Goal: Task Accomplishment & Management: Use online tool/utility

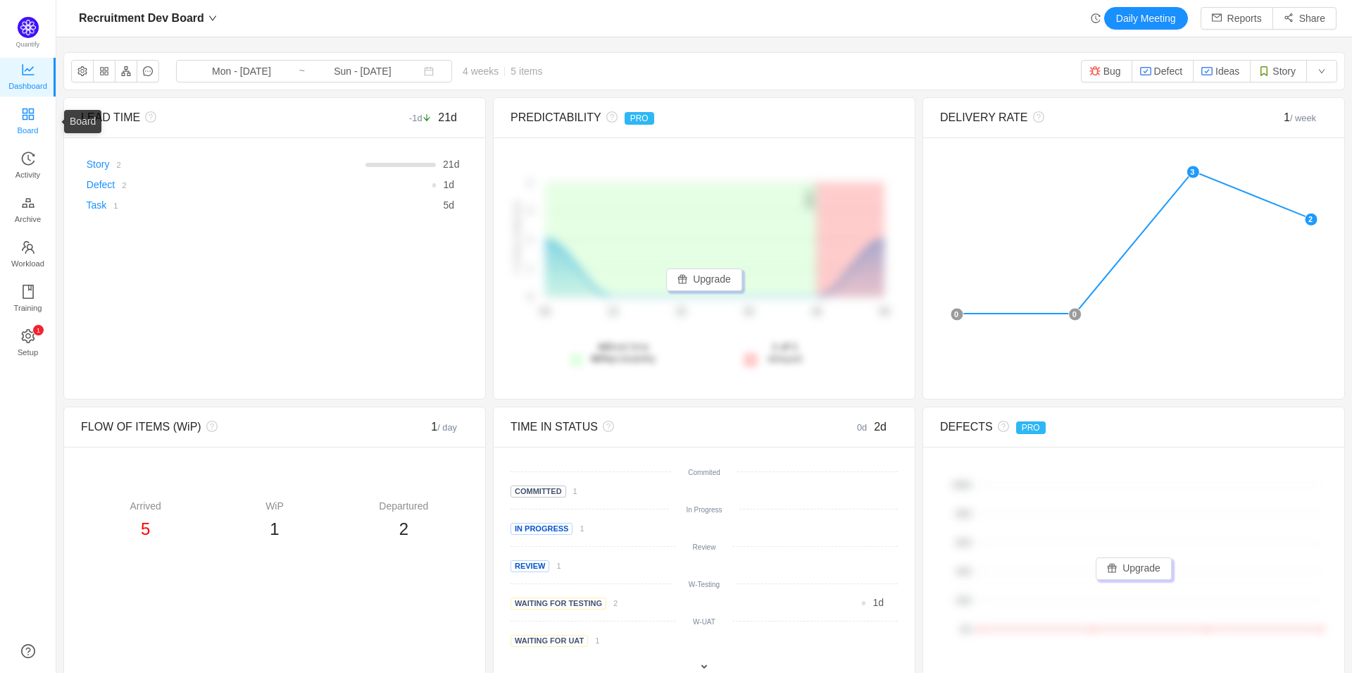
click at [25, 116] on span "Board" at bounding box center [28, 130] width 21 height 28
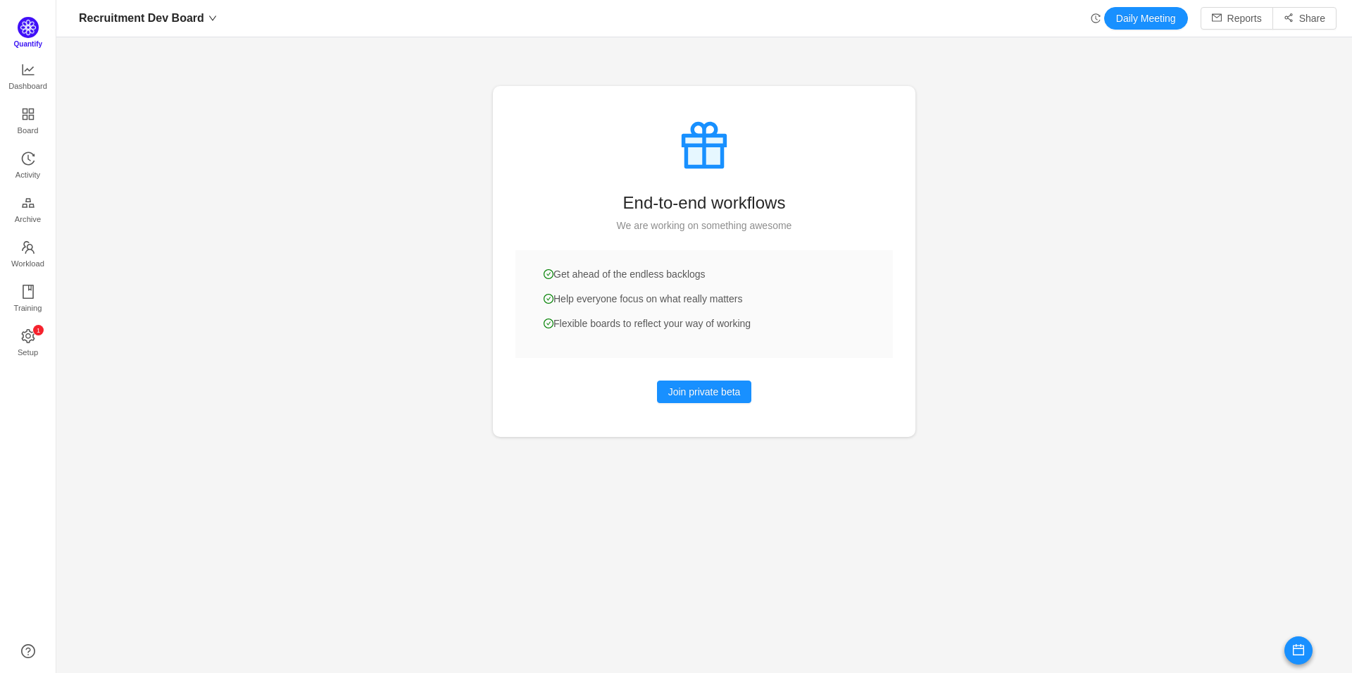
click at [29, 35] on img at bounding box center [28, 27] width 21 height 21
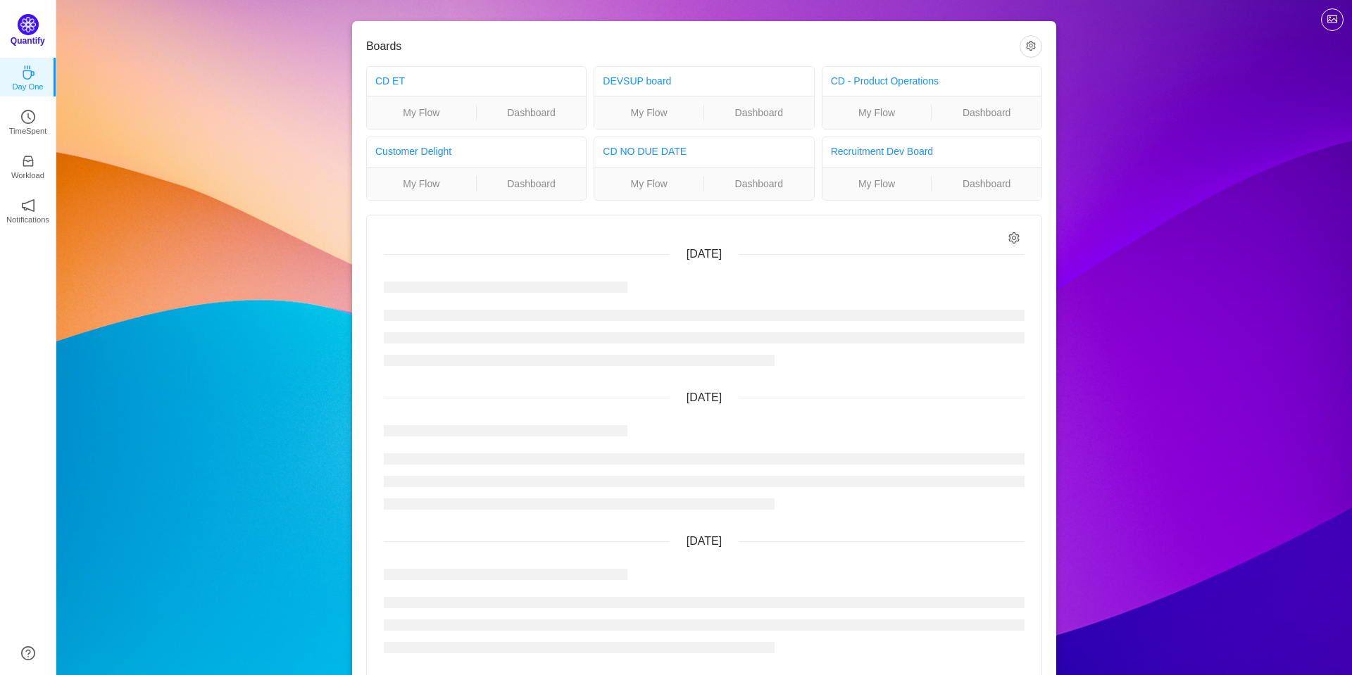
click at [27, 24] on img at bounding box center [28, 24] width 21 height 21
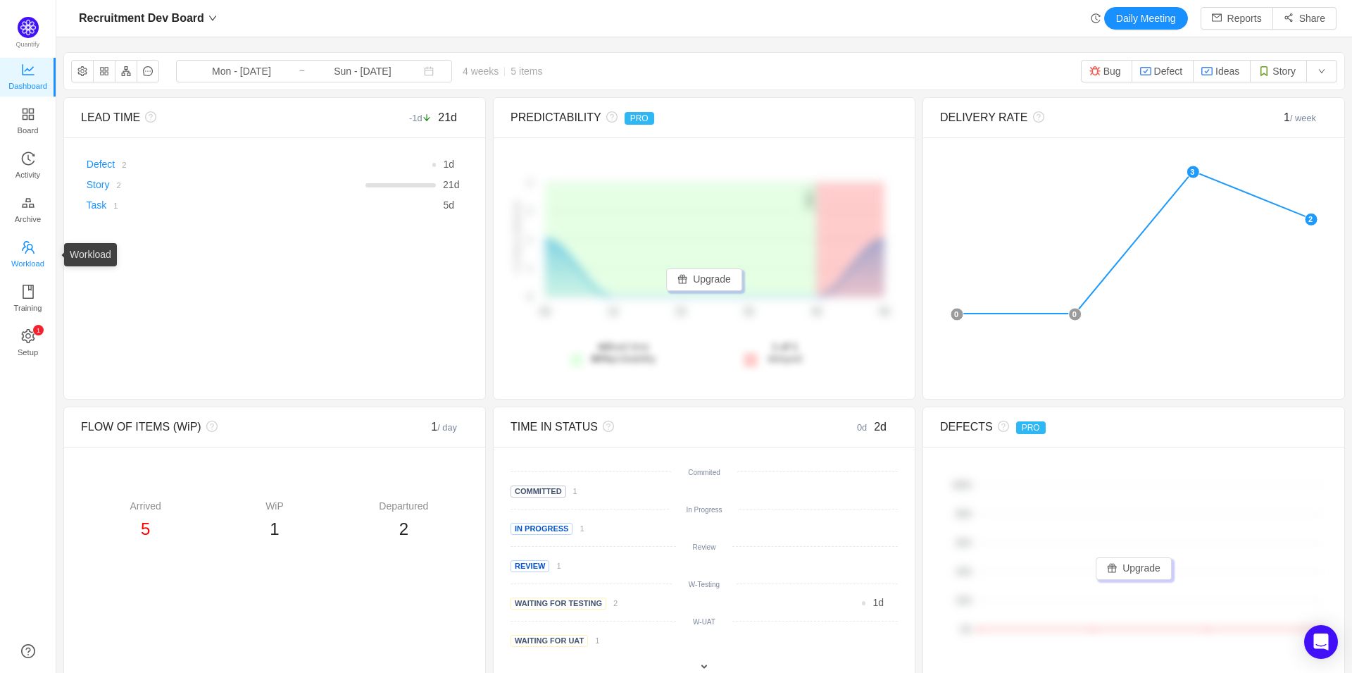
click at [23, 260] on span "Workload" at bounding box center [27, 263] width 33 height 28
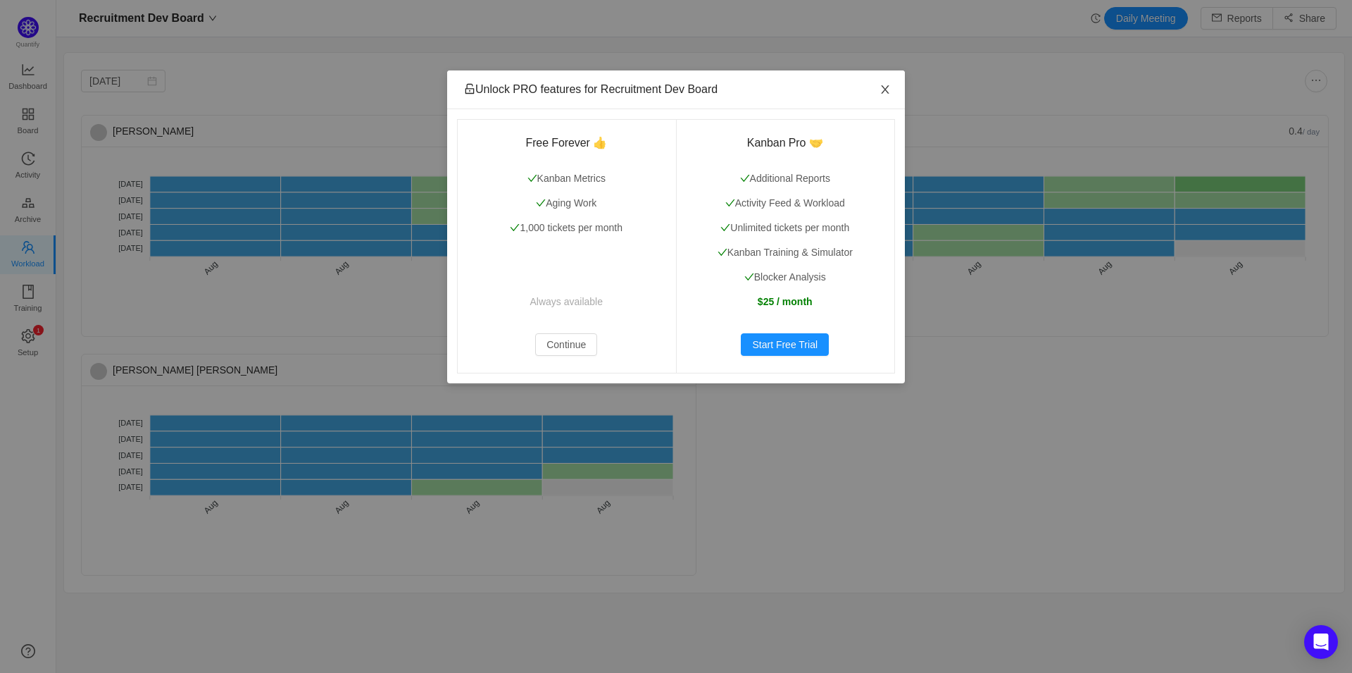
click at [890, 85] on icon "icon: close" at bounding box center [885, 89] width 11 height 11
click at [575, 347] on button "Continue" at bounding box center [566, 344] width 62 height 23
click at [564, 344] on button "Continue" at bounding box center [566, 344] width 62 height 23
click at [291, 552] on div "Unlock PRO features for Recruitment Dev Board Free Forever 👍 Kanban Metrics Agi…" at bounding box center [676, 336] width 1352 height 673
click at [878, 90] on span "Close" at bounding box center [885, 89] width 39 height 39
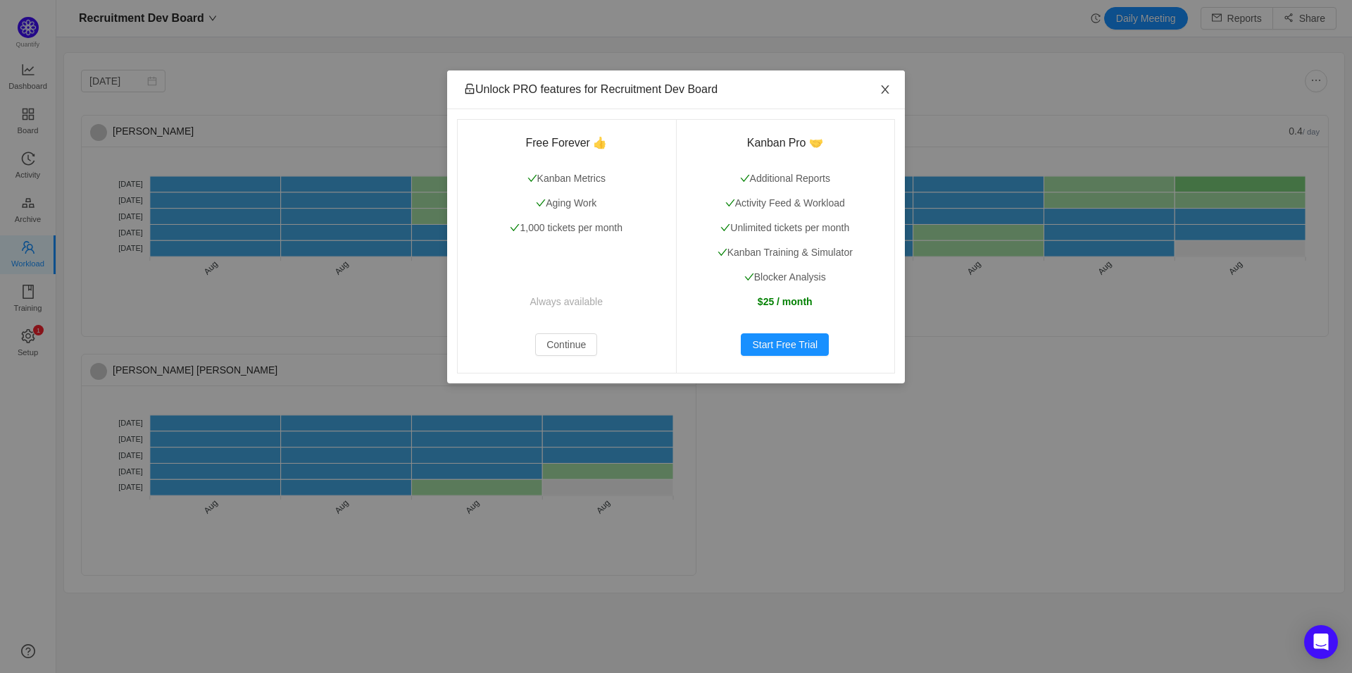
click at [893, 94] on span "Close" at bounding box center [885, 89] width 39 height 39
click at [880, 87] on icon "icon: close" at bounding box center [885, 89] width 11 height 11
click at [574, 347] on button "Continue" at bounding box center [566, 344] width 62 height 23
click at [128, 83] on div "Unlock PRO features for Recruitment Dev Board Free Forever 👍 Kanban Metrics Agi…" at bounding box center [676, 336] width 1352 height 673
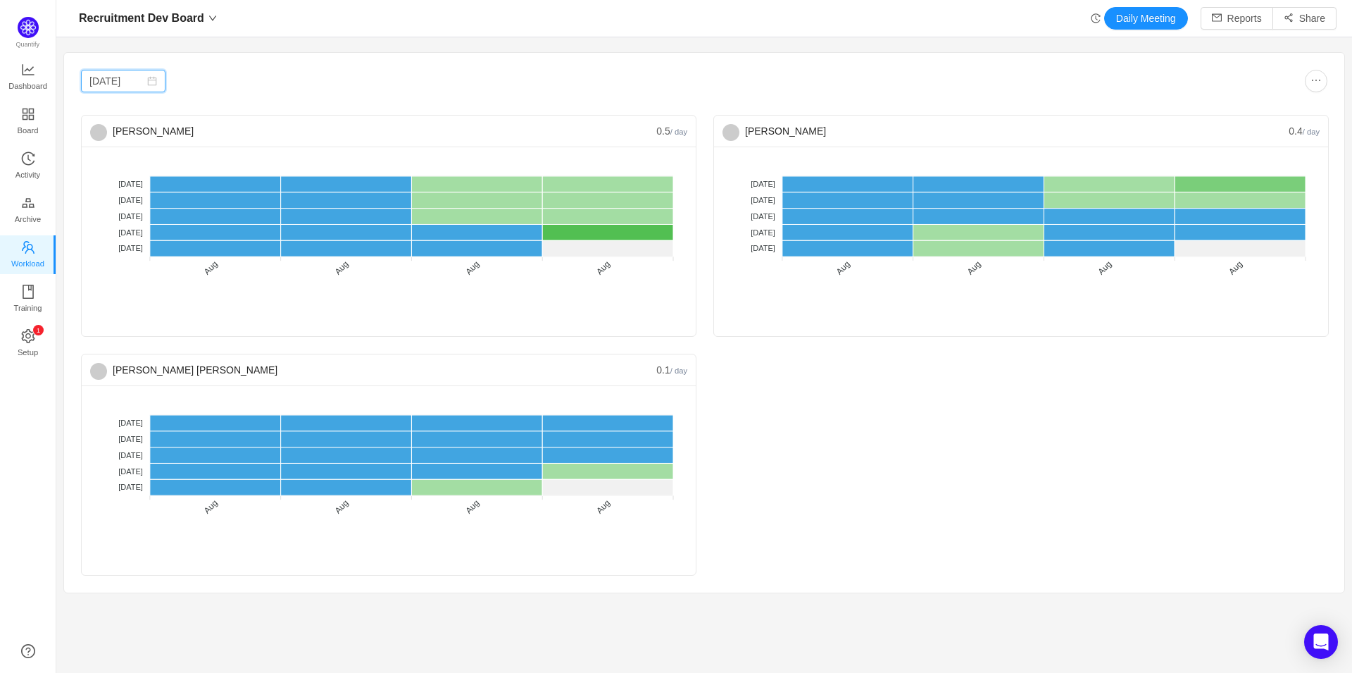
click at [128, 83] on input "Aug 2025" at bounding box center [123, 81] width 85 height 23
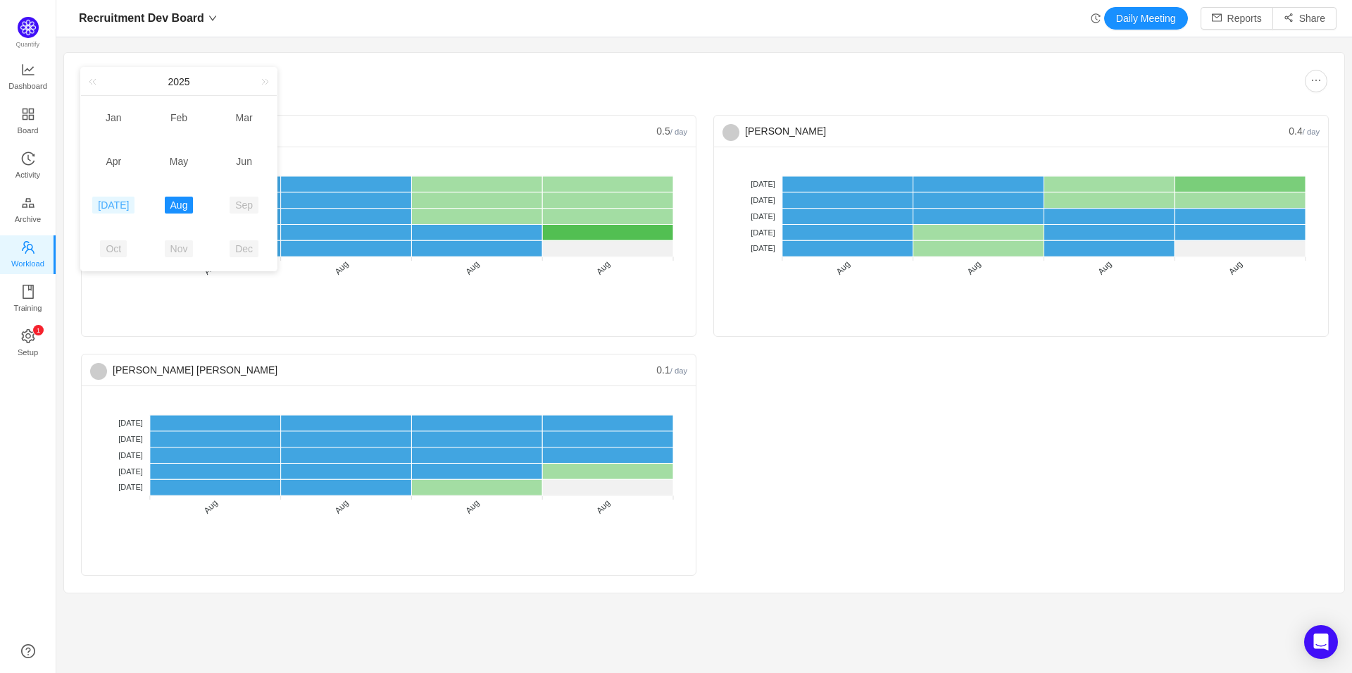
click at [109, 208] on link "Jul" at bounding box center [113, 205] width 42 height 17
type input "Jul 2025"
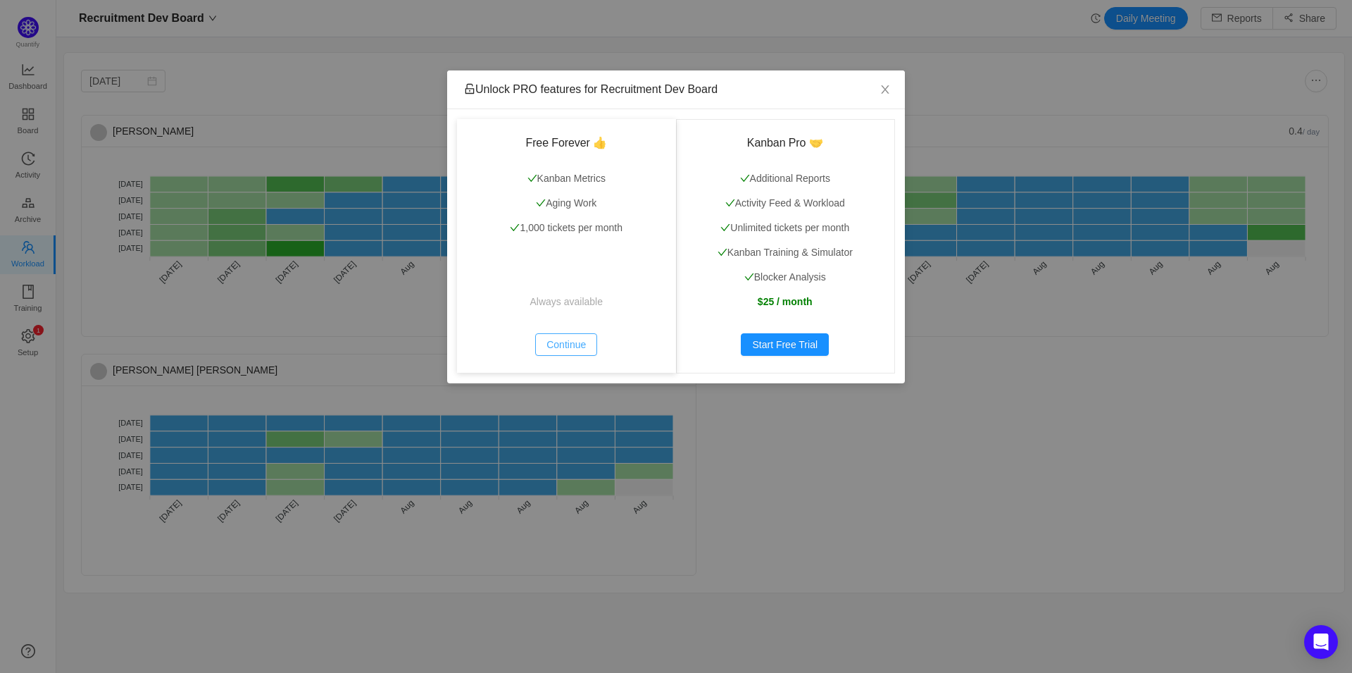
click at [574, 342] on button "Continue" at bounding box center [566, 344] width 62 height 23
click at [889, 88] on icon "icon: close" at bounding box center [885, 89] width 11 height 11
click at [563, 344] on button "Continue" at bounding box center [566, 344] width 62 height 23
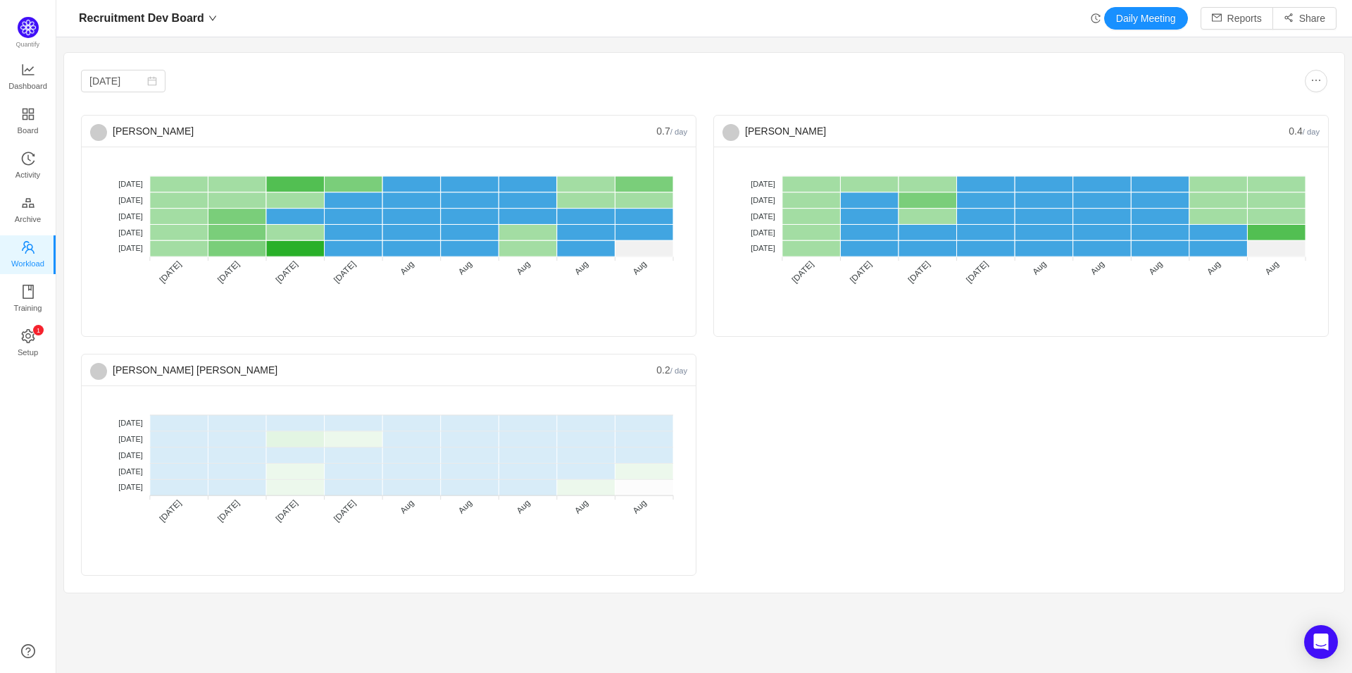
click at [123, 649] on span "No WIP" at bounding box center [102, 655] width 39 height 13
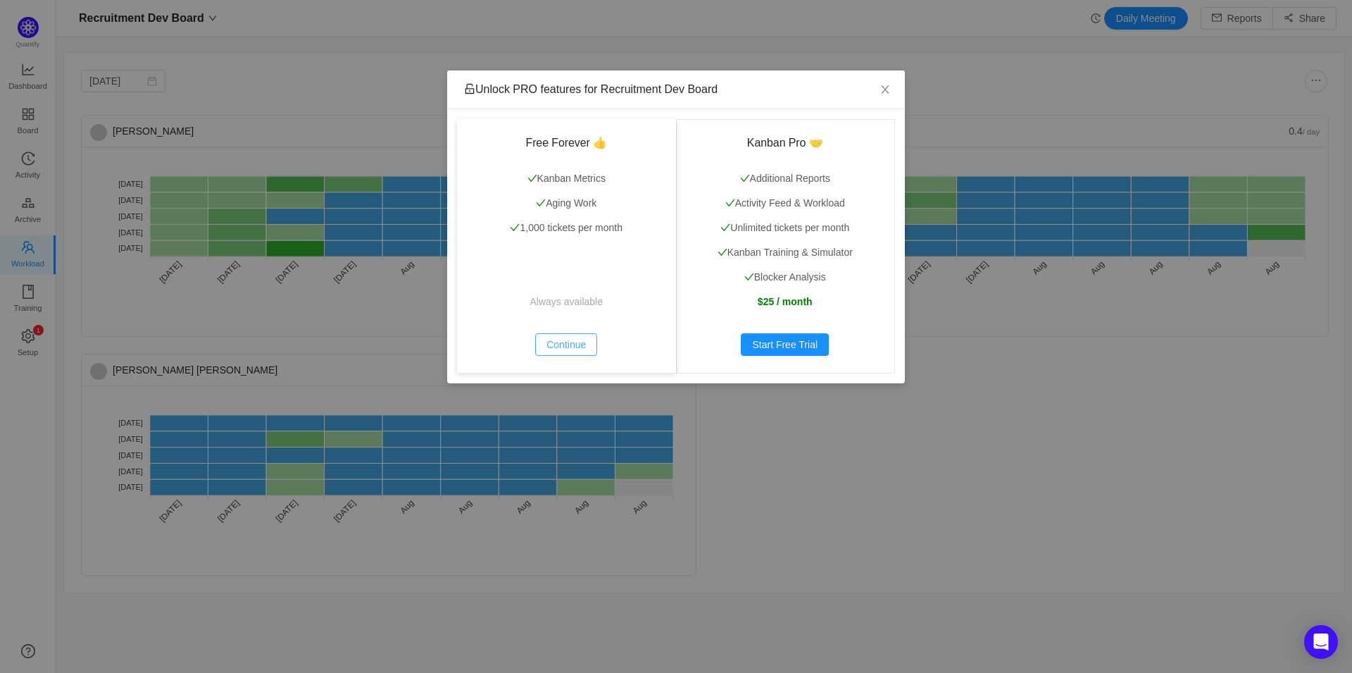
click at [547, 341] on button "Continue" at bounding box center [566, 344] width 62 height 23
click at [564, 342] on button "Continue" at bounding box center [566, 344] width 62 height 23
click at [158, 89] on div "Unlock PRO features for Recruitment Dev Board Free Forever 👍 Kanban Metrics Agi…" at bounding box center [676, 336] width 1352 height 673
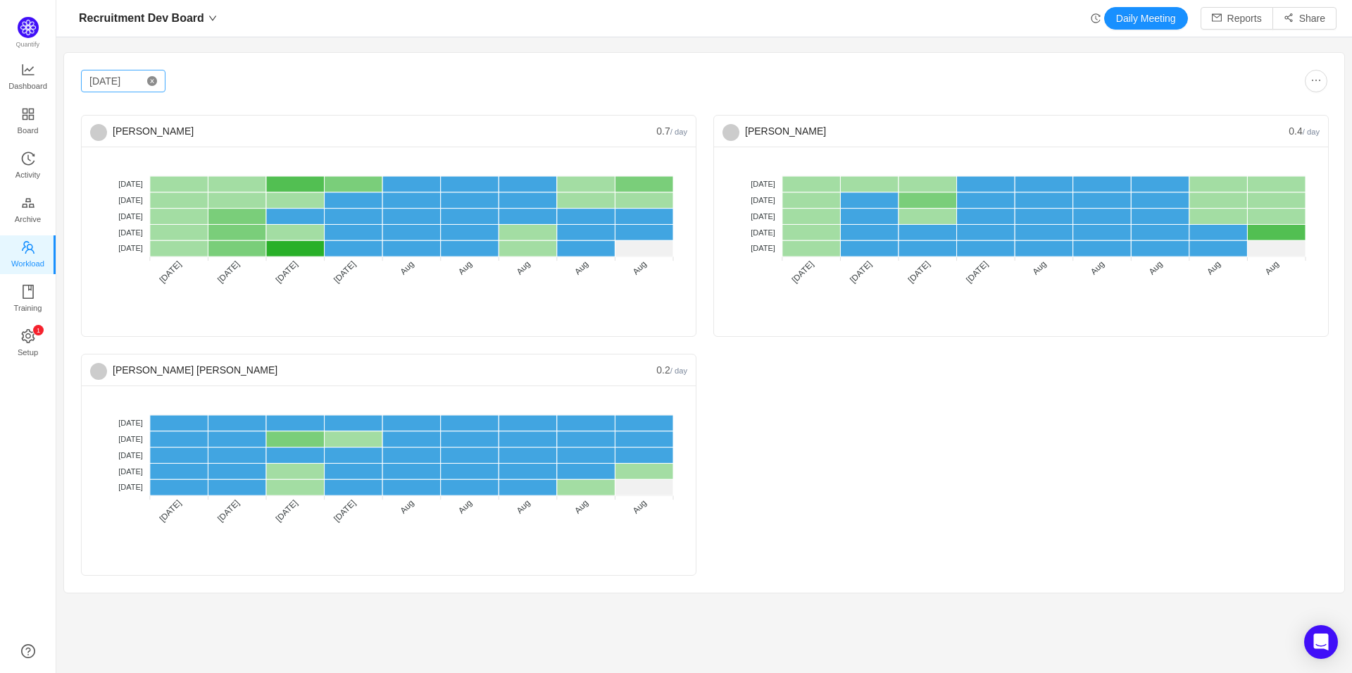
click at [153, 83] on icon "icon: close-circle" at bounding box center [152, 81] width 10 height 10
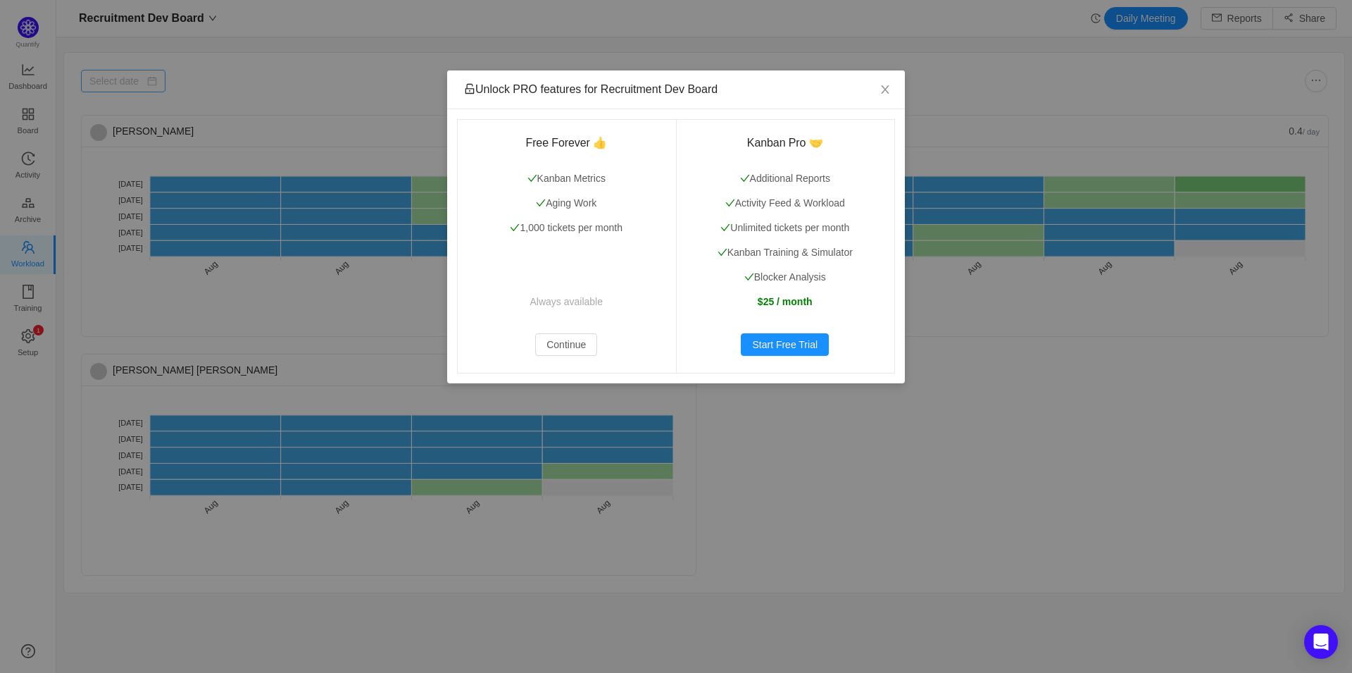
click at [120, 83] on div "Unlock PRO features for Recruitment Dev Board Free Forever 👍 Kanban Metrics Agi…" at bounding box center [676, 336] width 1352 height 673
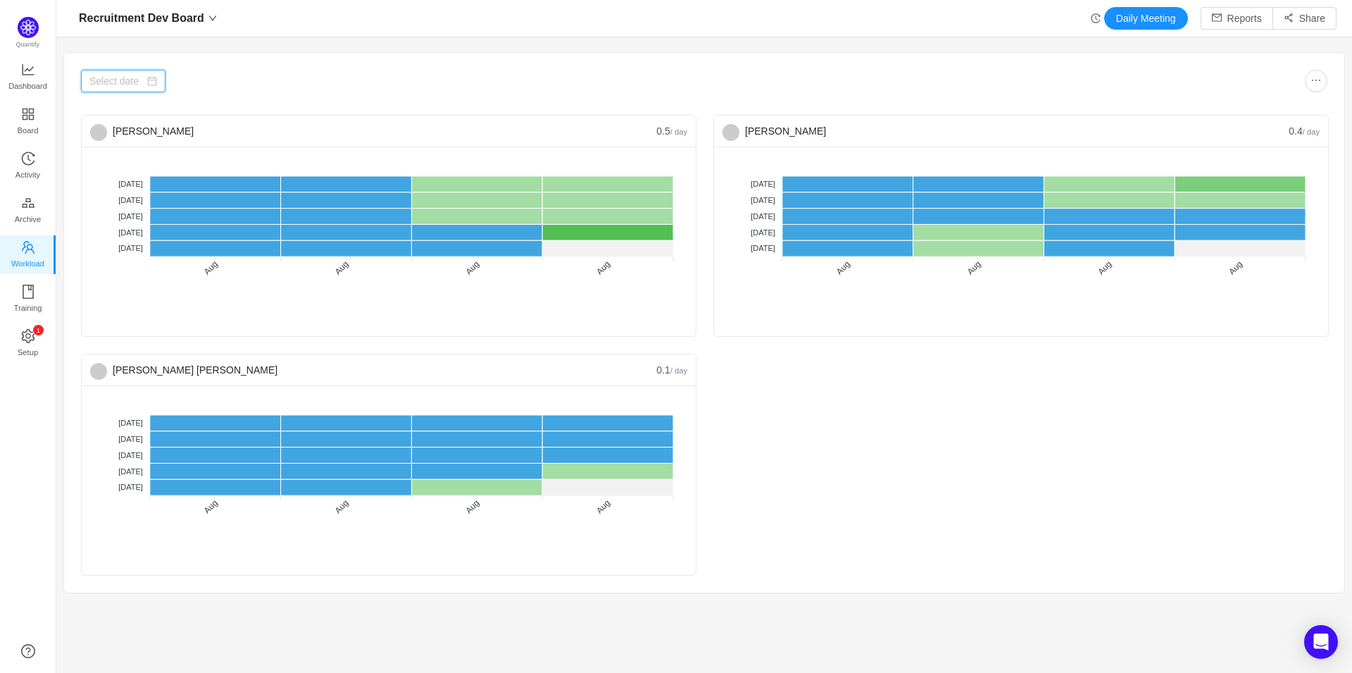
click at [132, 79] on input at bounding box center [123, 81] width 85 height 23
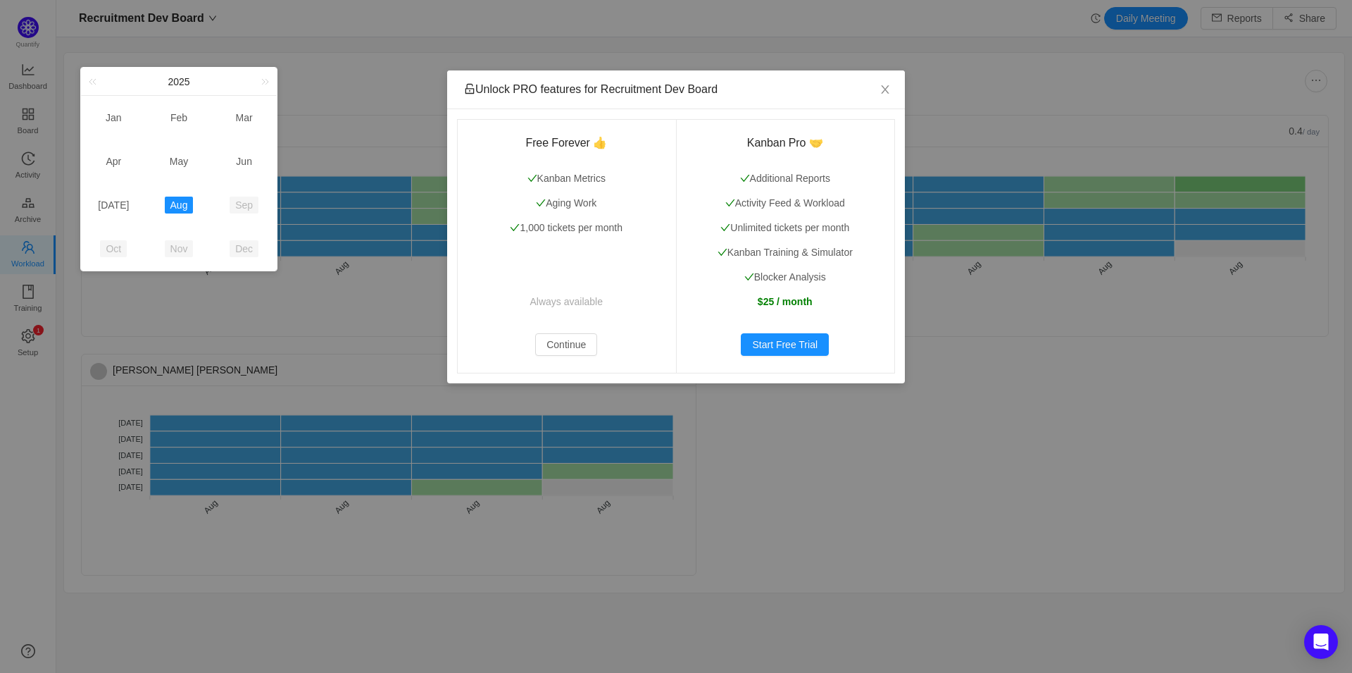
click at [180, 208] on link "Aug" at bounding box center [179, 205] width 29 height 17
type input "Aug 2025"
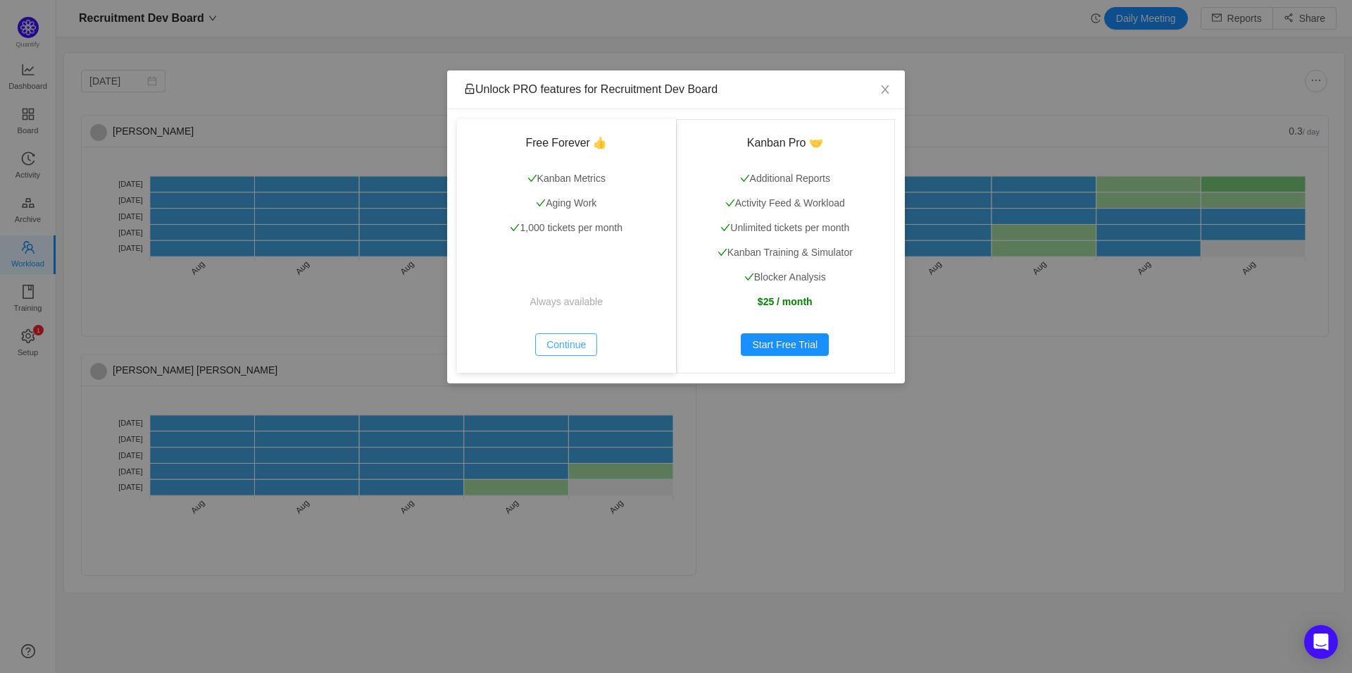
click at [573, 343] on button "Continue" at bounding box center [566, 344] width 62 height 23
click at [259, 94] on div "Unlock PRO features for Recruitment Dev Board Free Forever 👍 Kanban Metrics Agi…" at bounding box center [676, 336] width 1352 height 673
click at [573, 343] on button "Continue" at bounding box center [566, 344] width 62 height 23
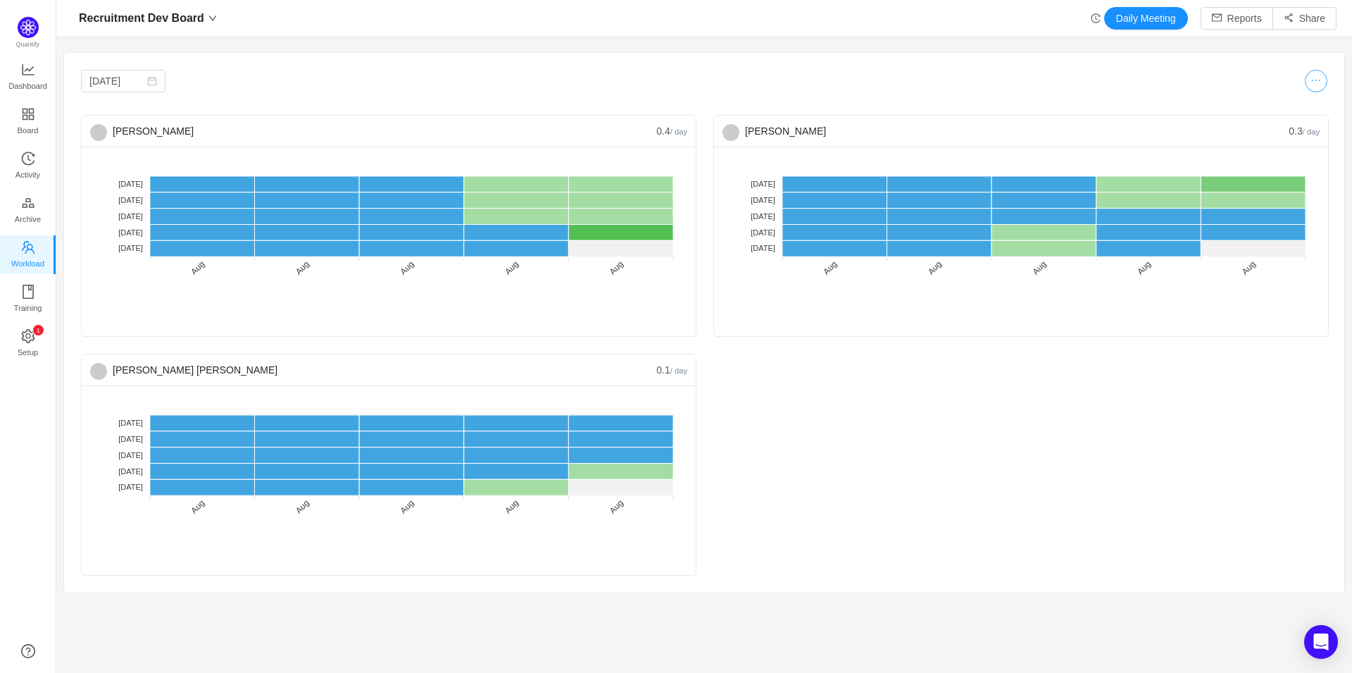
click at [1318, 79] on button "button" at bounding box center [1316, 81] width 23 height 23
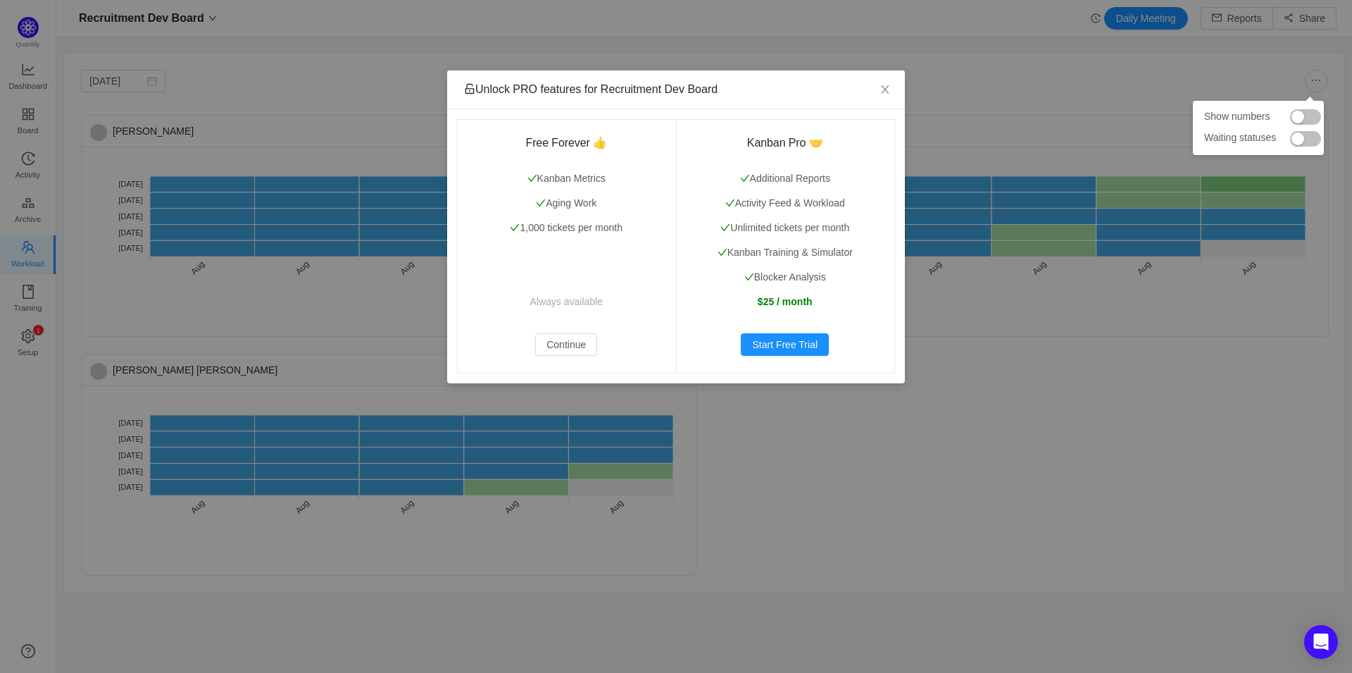
click at [1317, 113] on button "button" at bounding box center [1305, 116] width 31 height 15
click at [1316, 147] on div at bounding box center [1302, 137] width 29 height 21
click at [1313, 138] on button "button" at bounding box center [1305, 138] width 31 height 15
click at [885, 92] on icon "icon: close" at bounding box center [885, 89] width 11 height 11
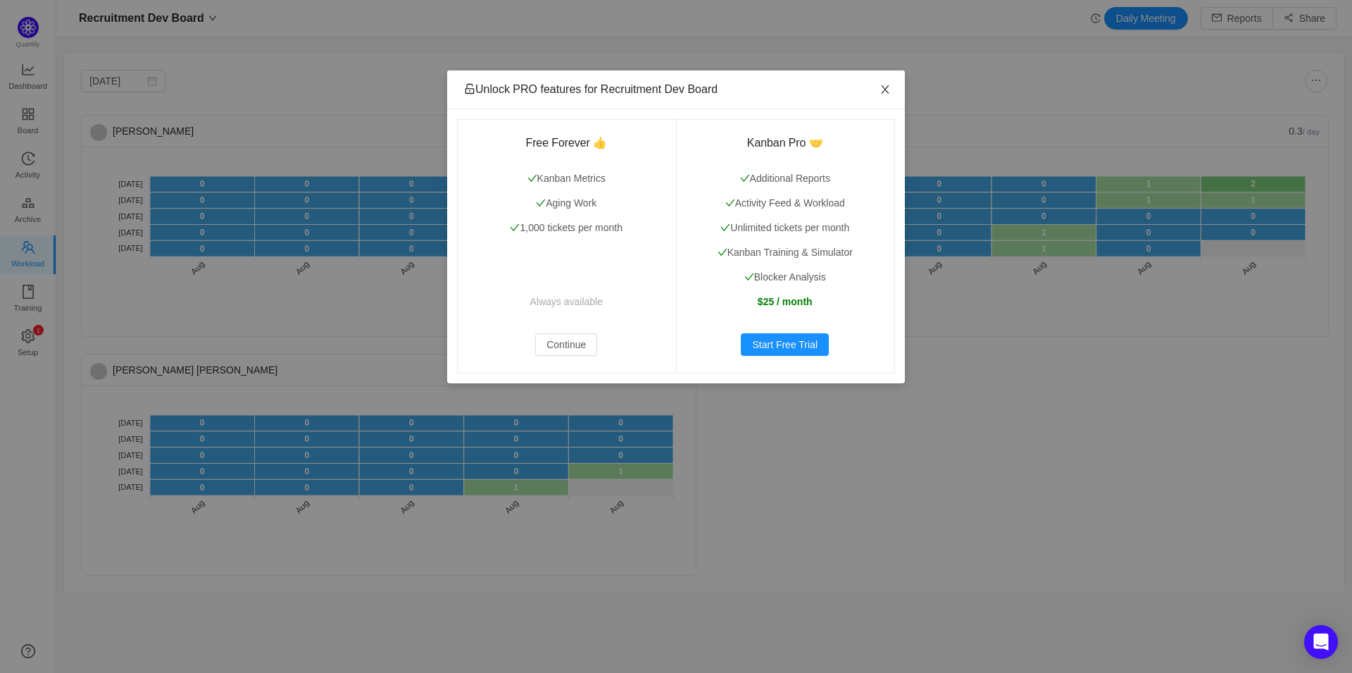
click at [886, 86] on icon "icon: close" at bounding box center [885, 89] width 11 height 11
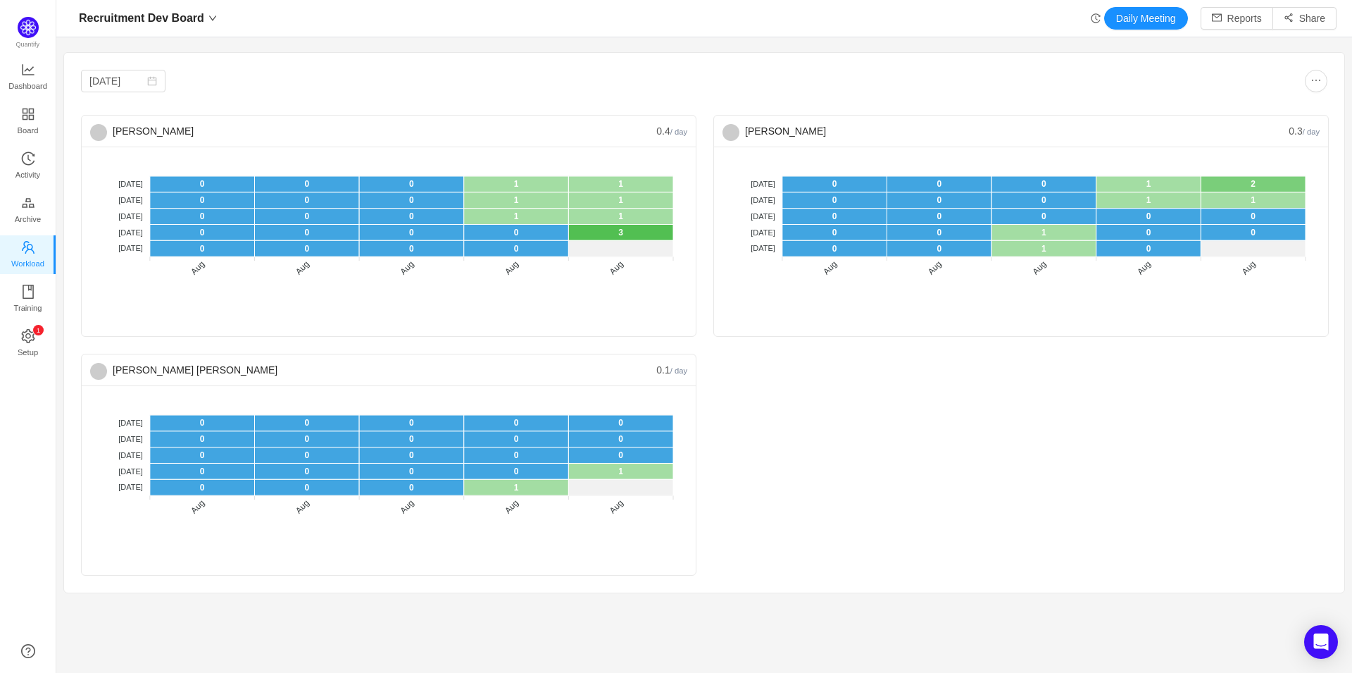
click at [330, 56] on div "Aug 2025 Divyanshu Sharma 0.3 / day No data No WIP Optimal (1-4) High (5-10) Ov…" at bounding box center [704, 323] width 1281 height 540
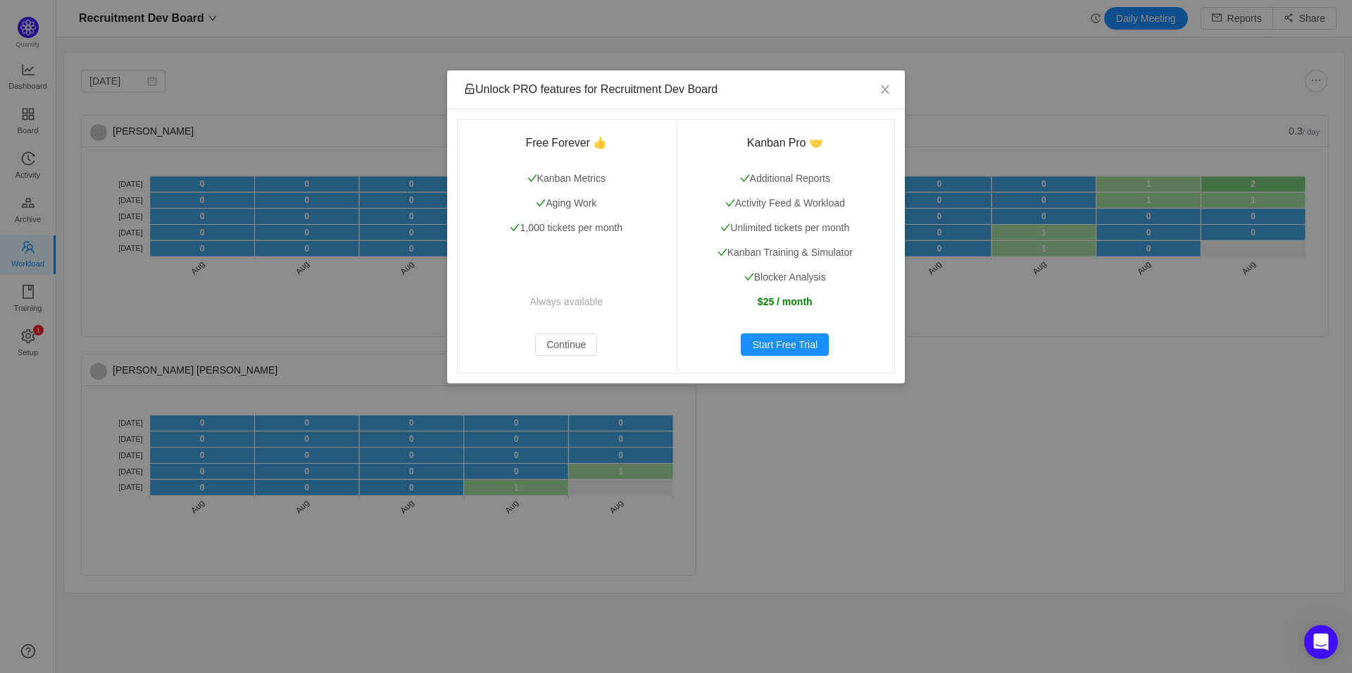
click at [1081, 72] on div "Unlock PRO features for Recruitment Dev Board Free Forever 👍 Kanban Metrics Agi…" at bounding box center [676, 336] width 1352 height 673
